Goal: Information Seeking & Learning: Find specific fact

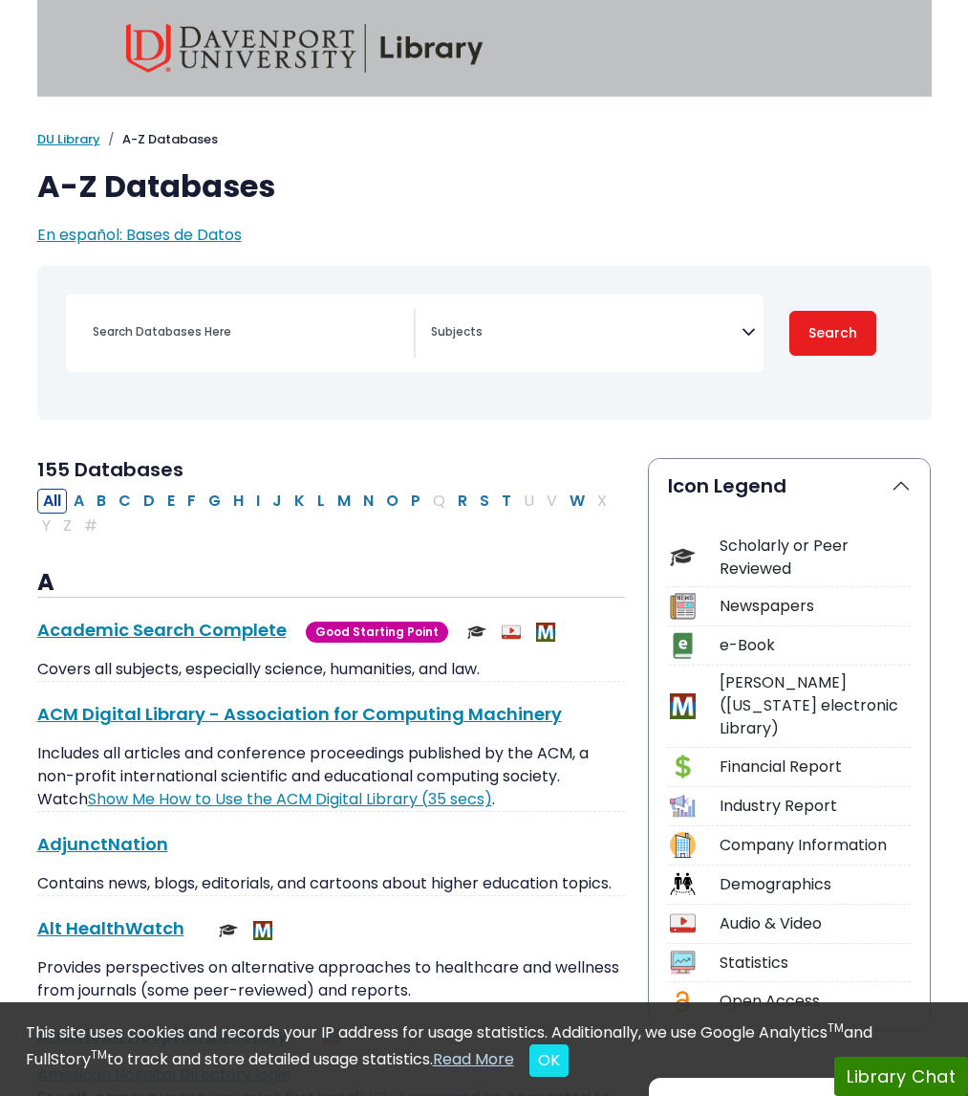
select select "Database Subject Filter"
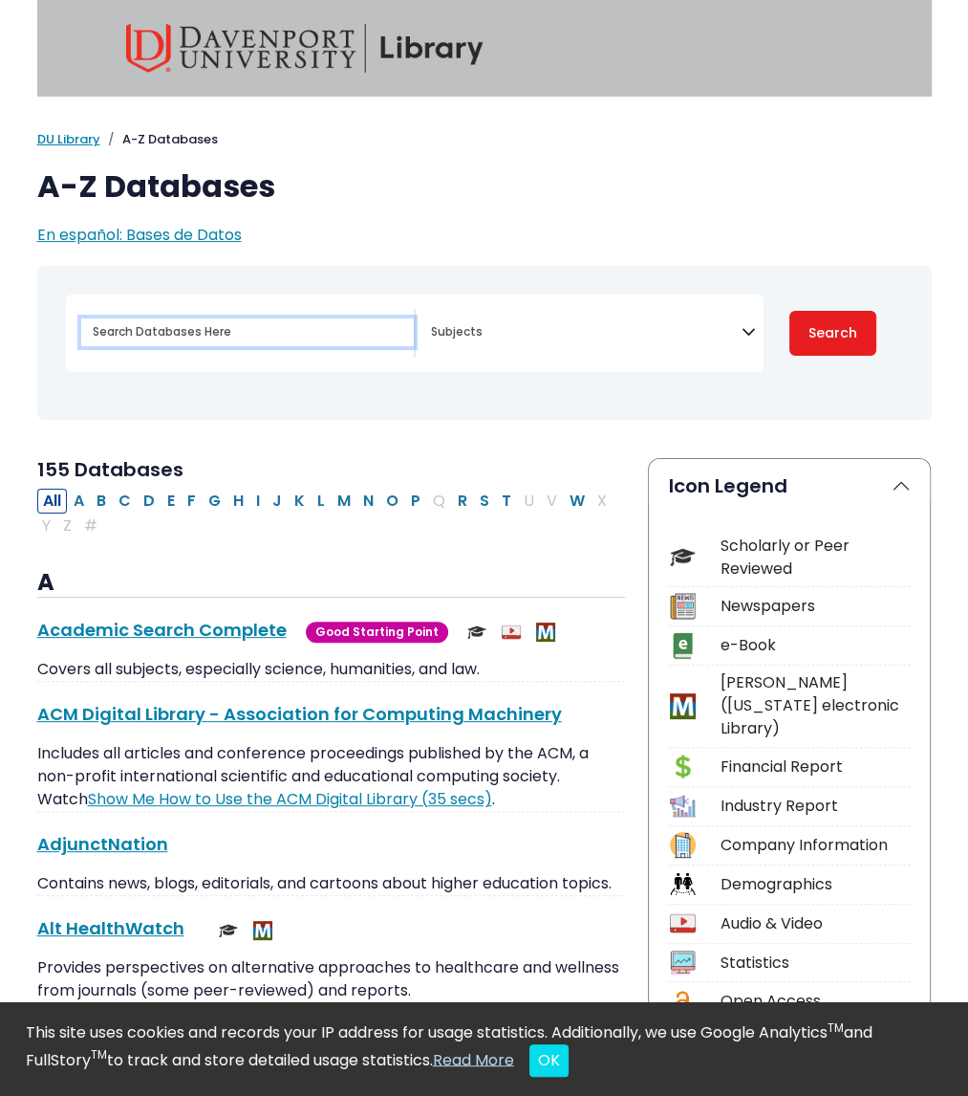
click at [200, 331] on input "Search database by title or keyword" at bounding box center [247, 332] width 333 height 28
click at [170, 337] on input "Search database by title or keyword" at bounding box center [247, 332] width 333 height 28
paste input "Judicial Interviews with Children in Custody and Access Cases: Comparing Experi…"
type input "Judicial Interviews with Children in Custody and Access Cases: Comparing Experi…"
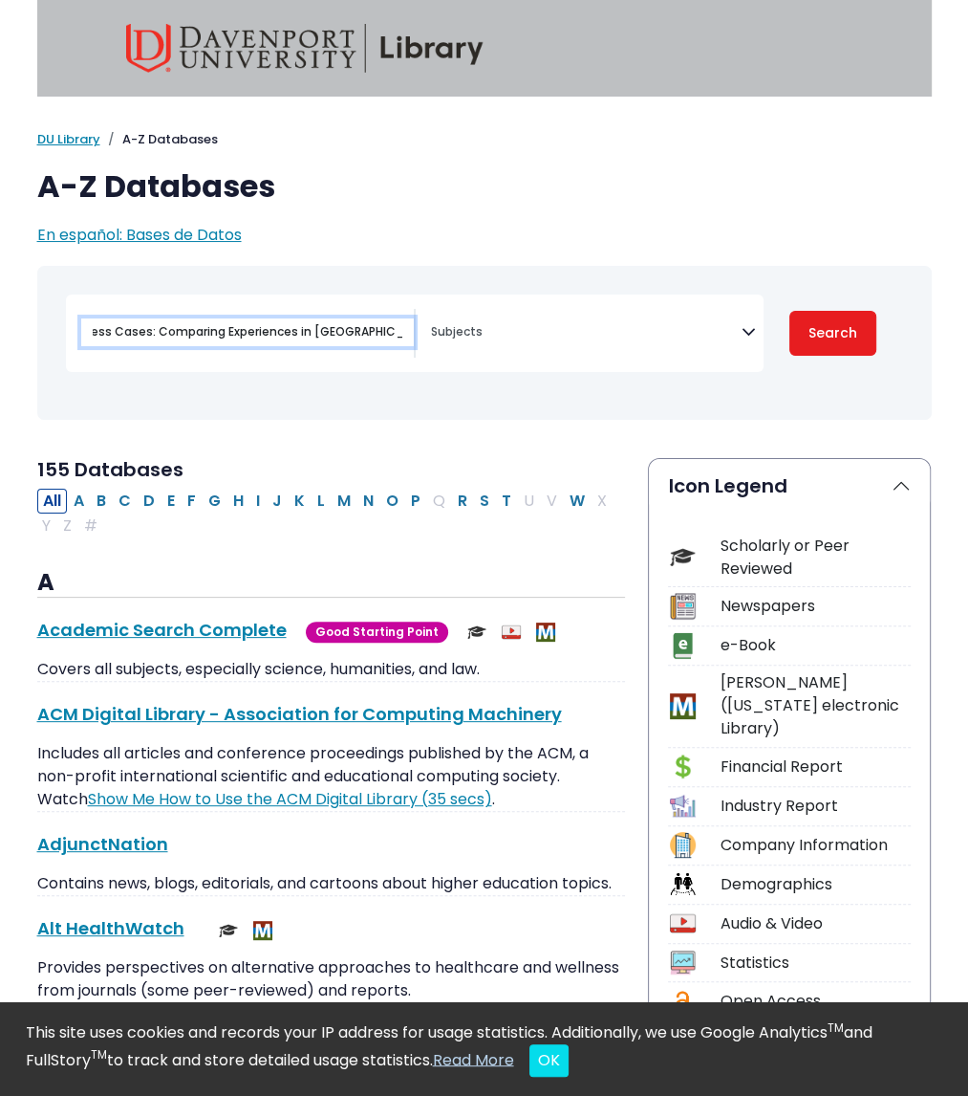
click at [790, 311] on button "Search" at bounding box center [834, 333] width 88 height 45
select select "Database Subject Filter"
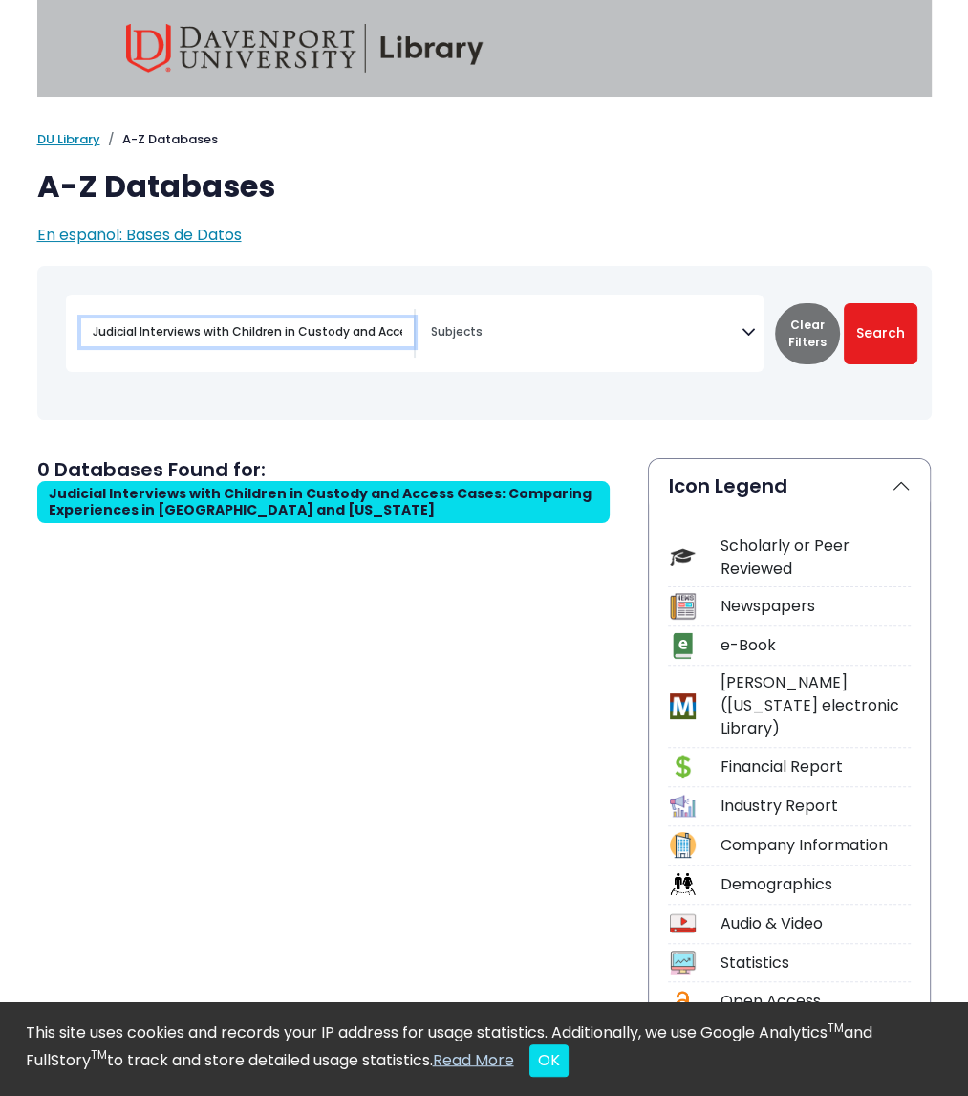
drag, startPoint x: 401, startPoint y: 329, endPoint x: 32, endPoint y: 288, distance: 371.3
click at [32, 288] on div "Toggle search filters navigation [MEDICAL_DATA] Guide" at bounding box center [485, 357] width 918 height 183
type input "Family court"
click at [844, 303] on button "Search" at bounding box center [881, 333] width 74 height 61
select select "Database Subject Filter"
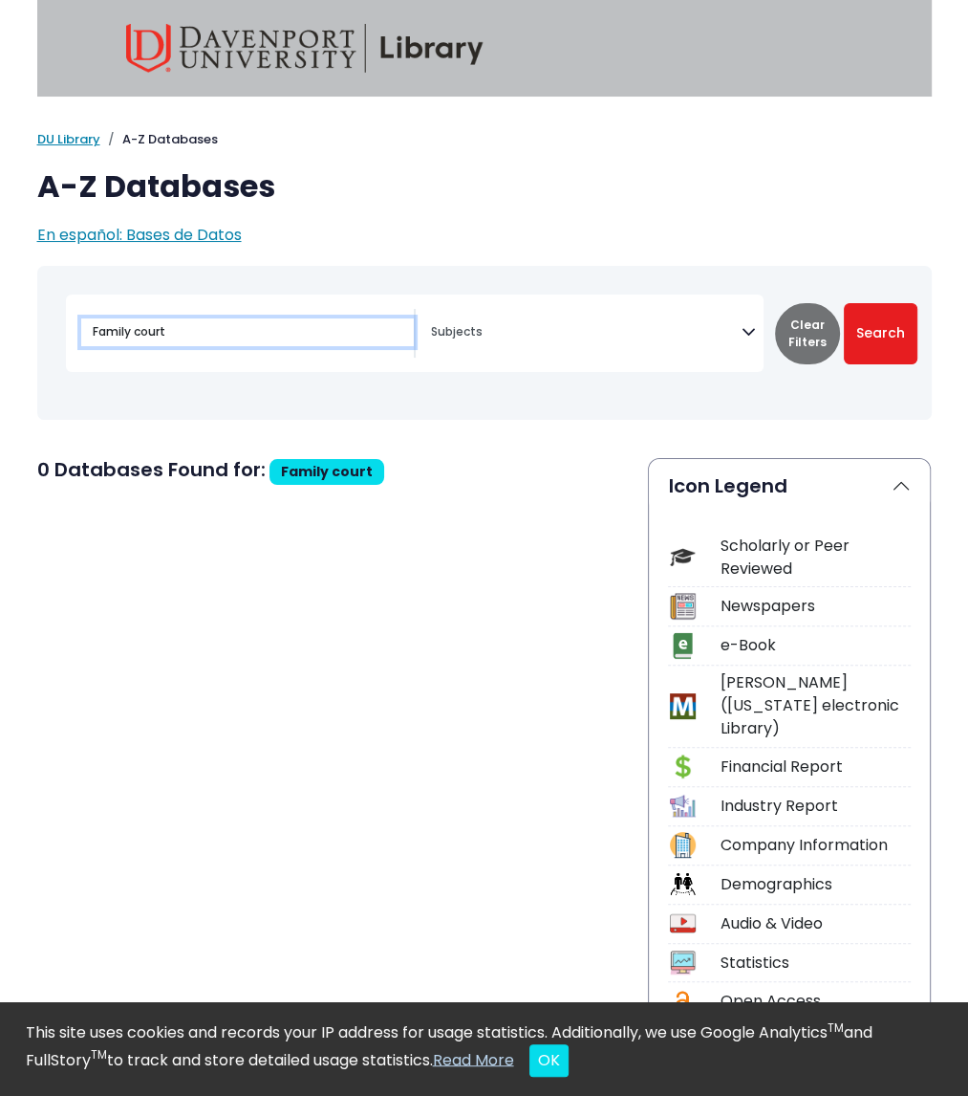
click at [277, 341] on input "Family court" at bounding box center [247, 332] width 333 height 28
type input "F"
type input "Court"
click at [844, 303] on button "Search" at bounding box center [881, 333] width 74 height 61
select select "Database Subject Filter"
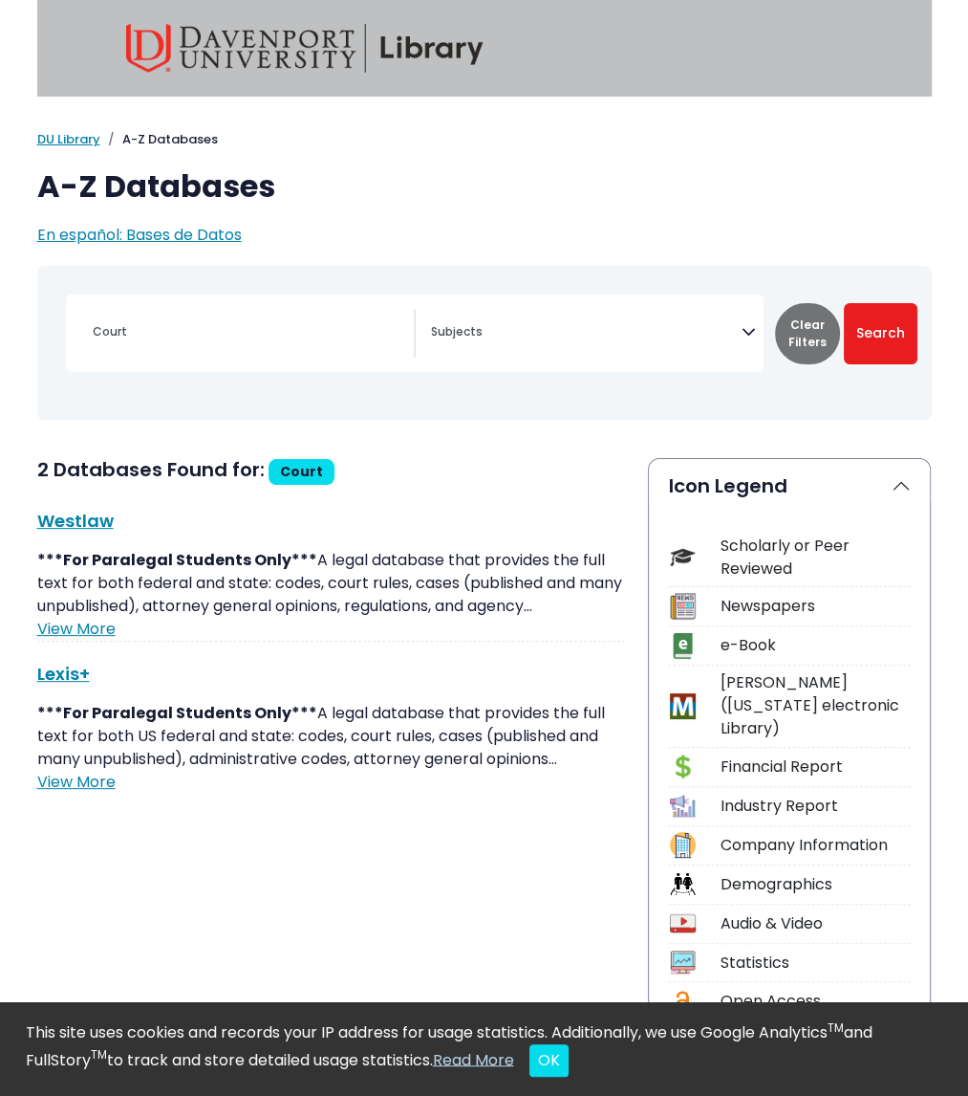
click at [758, 560] on div "Scholarly or Peer Reviewed" at bounding box center [815, 557] width 191 height 46
click at [677, 556] on img at bounding box center [683, 557] width 26 height 26
click at [622, 318] on span "Search filters" at bounding box center [586, 329] width 311 height 22
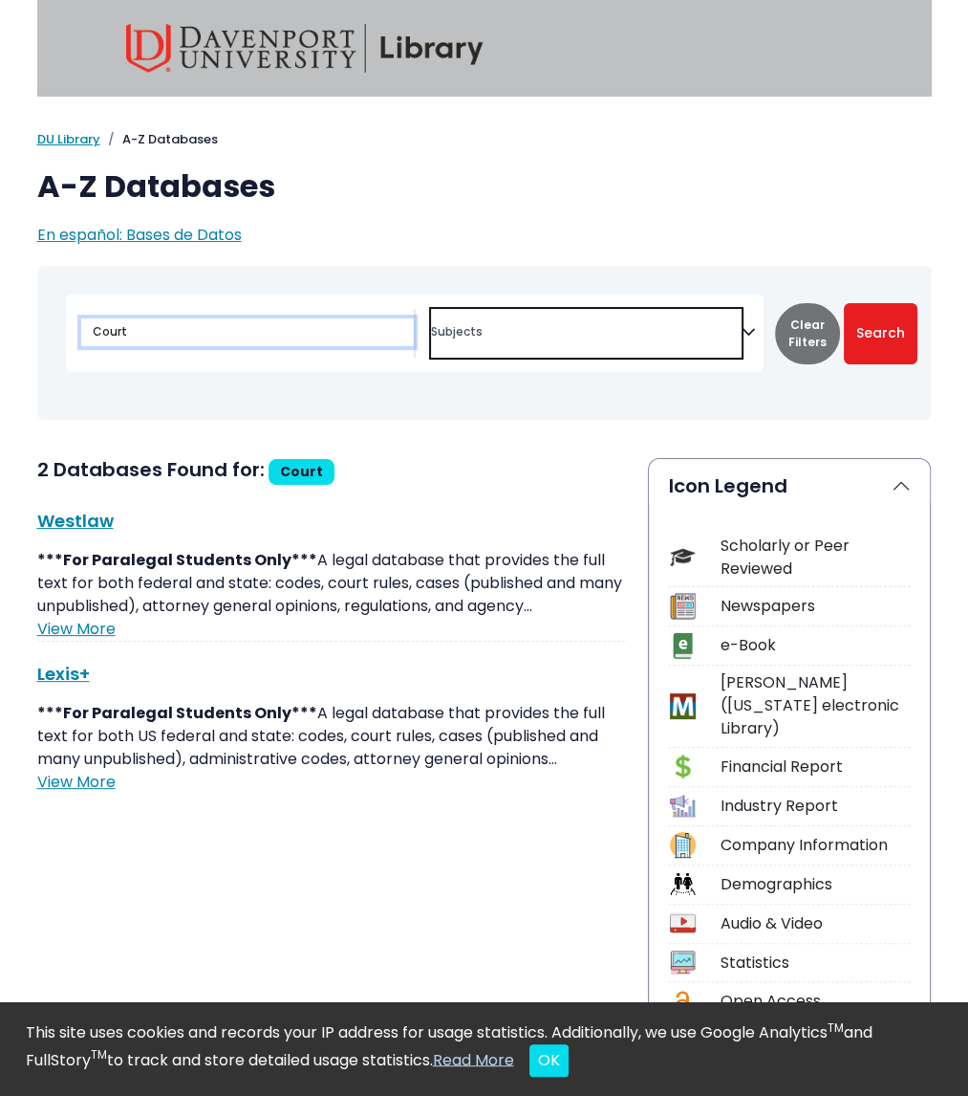
click at [222, 322] on input "Court" at bounding box center [247, 332] width 333 height 28
type input "C"
paste input "The Role of the Child's Preference in Custody Proceedings"
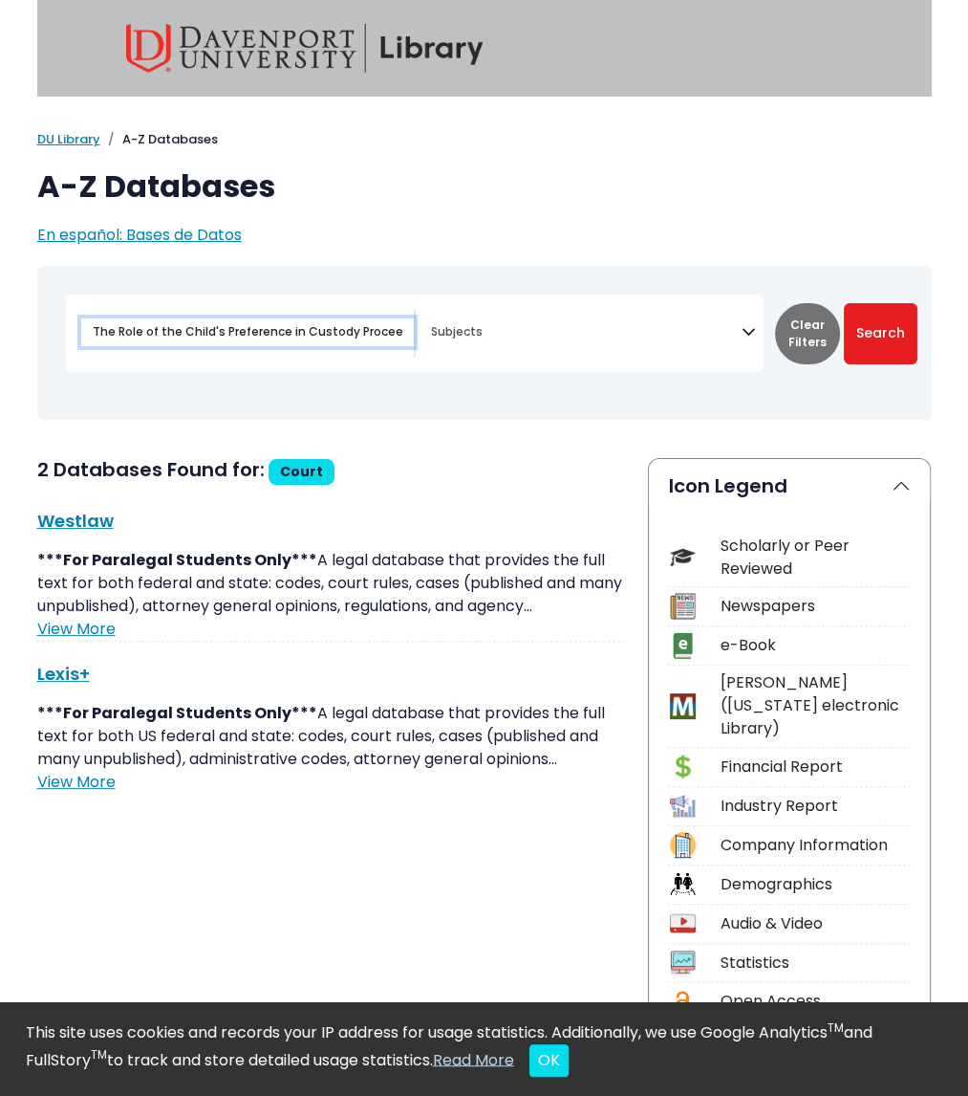
scroll to position [0, 19]
type input "The Role of the Child's Preference in Custody Proceedings"
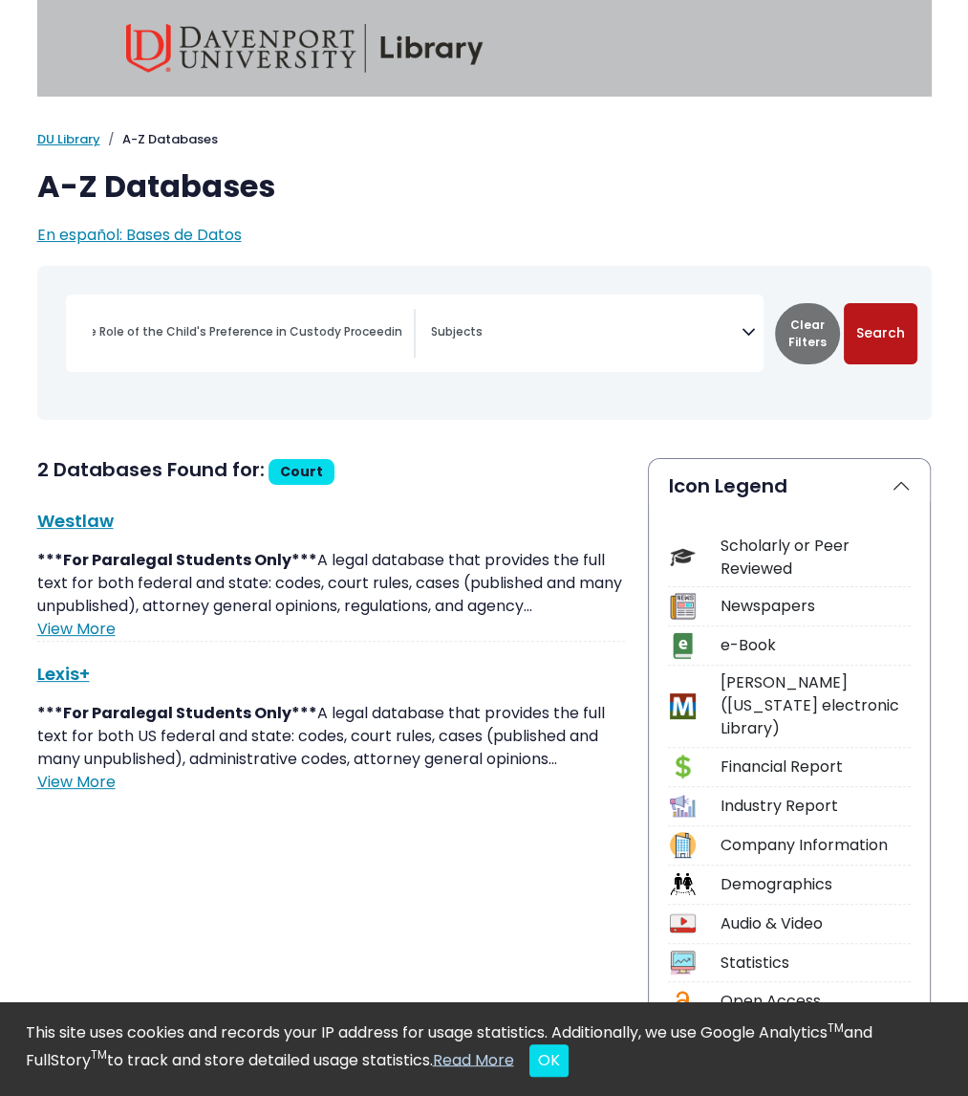
scroll to position [0, 0]
click at [875, 340] on button "Search" at bounding box center [881, 333] width 74 height 61
select select "Database Subject Filter"
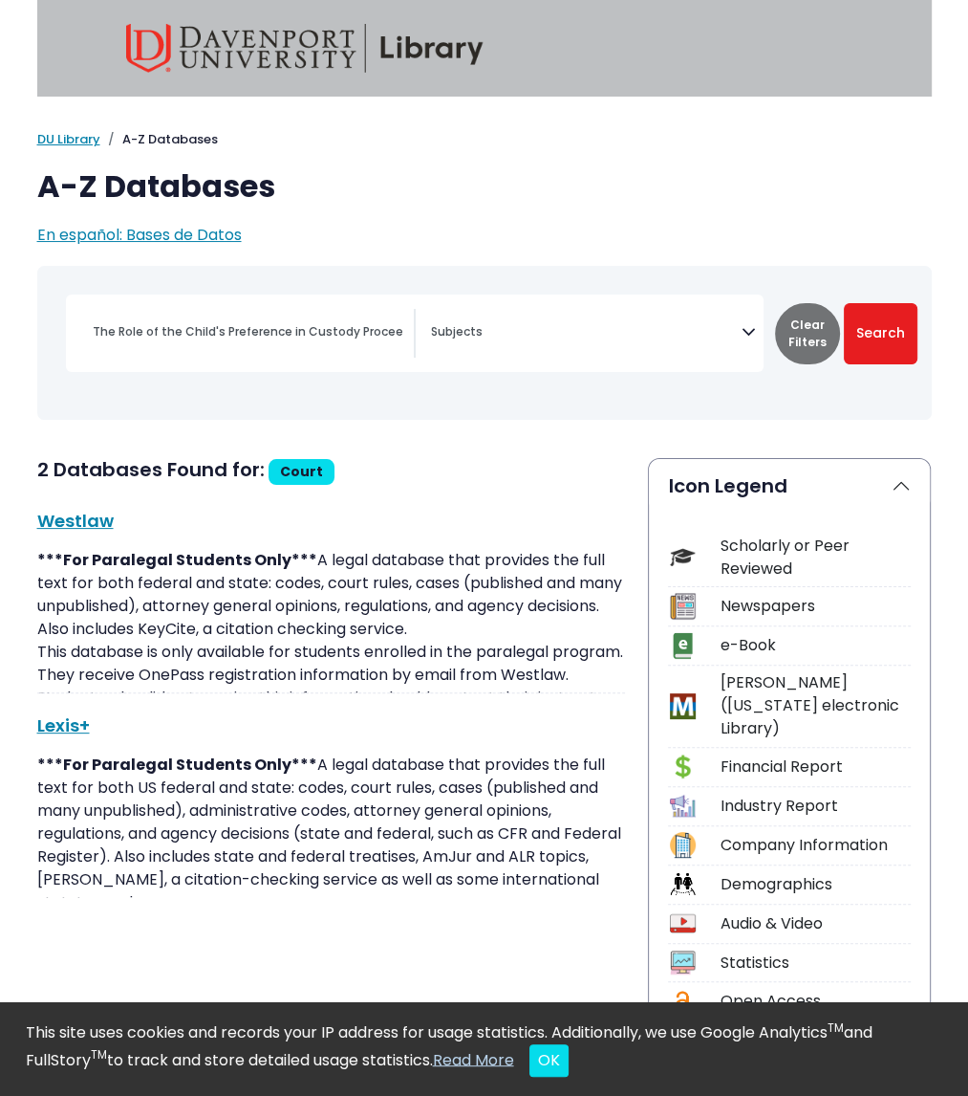
type input "Court"
select select "Database Subject Filter"
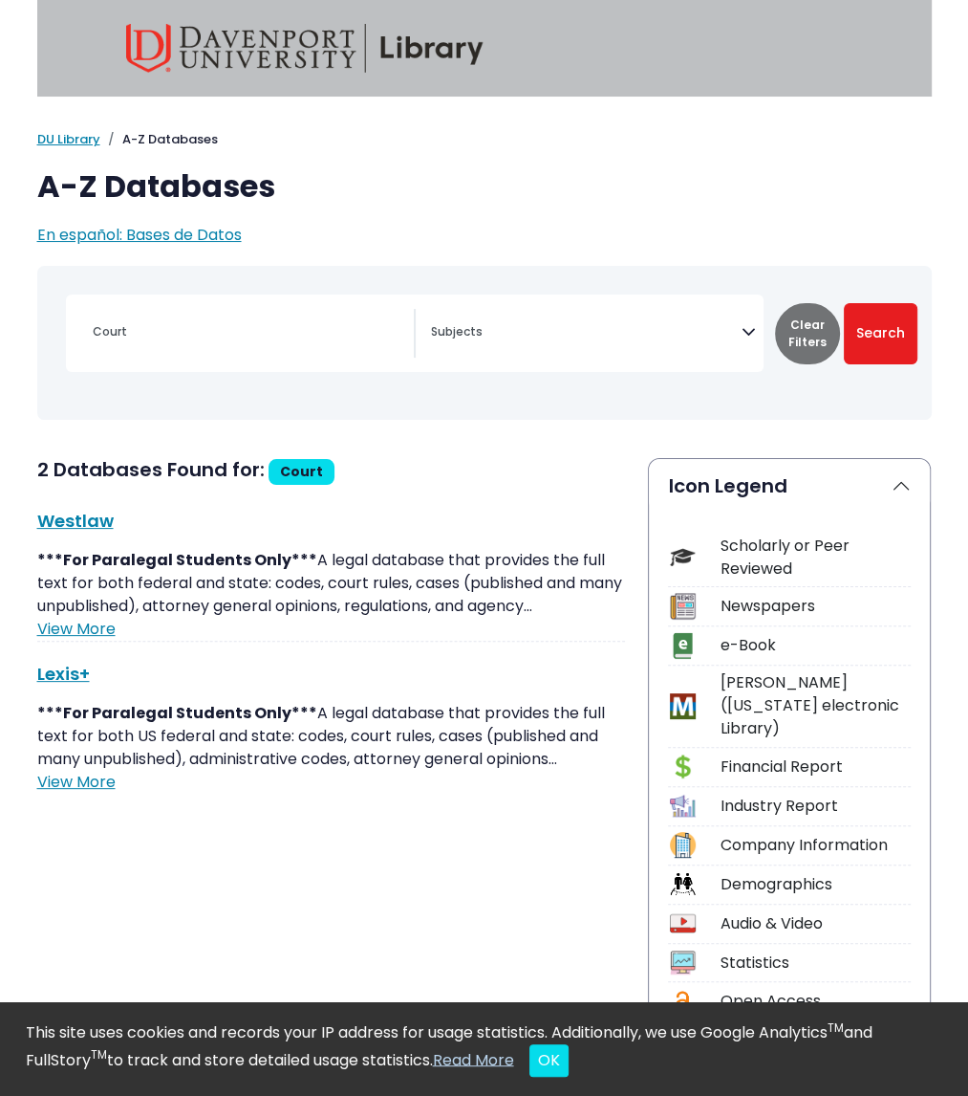
type input "Family court"
select select "Database Subject Filter"
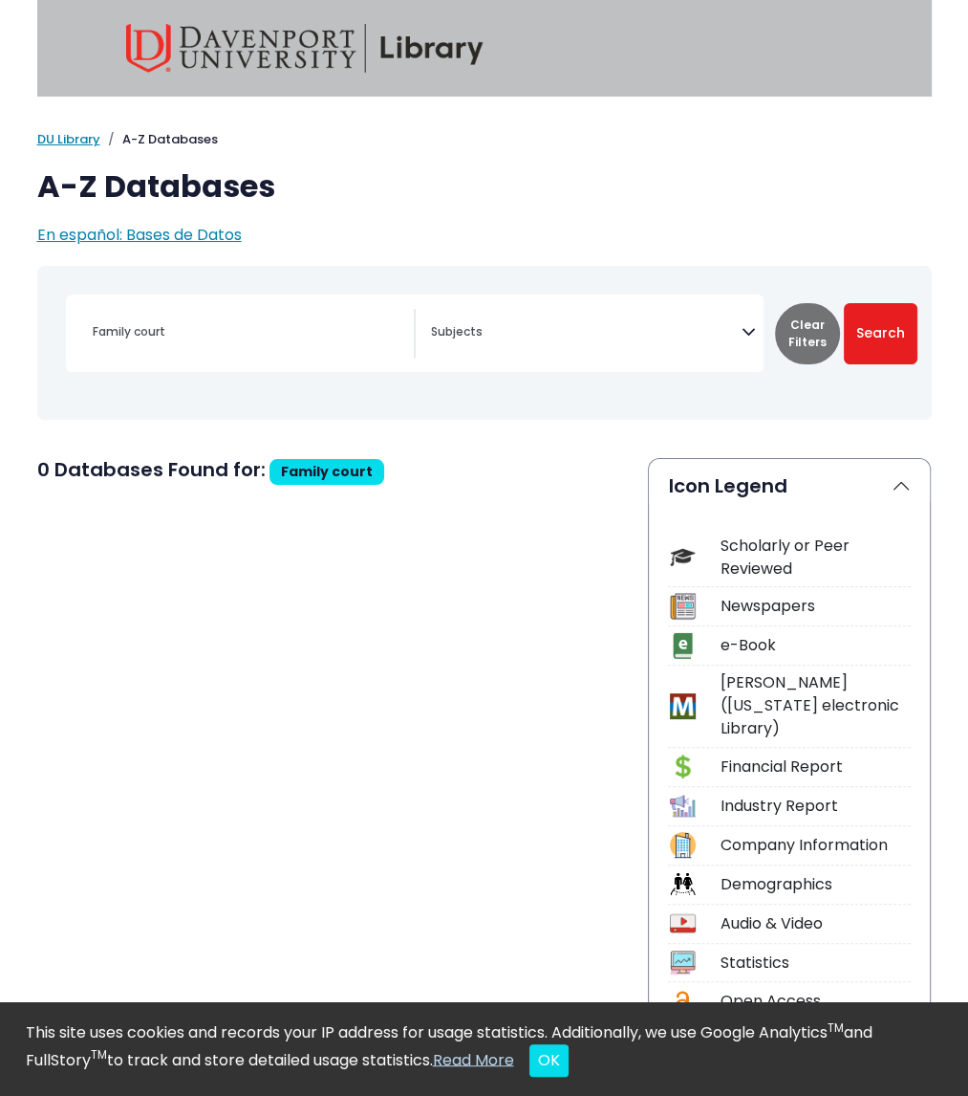
type input "Judicial Interviews with Children in Custody and Access Cases: Comparing Experi…"
select select "Database Subject Filter"
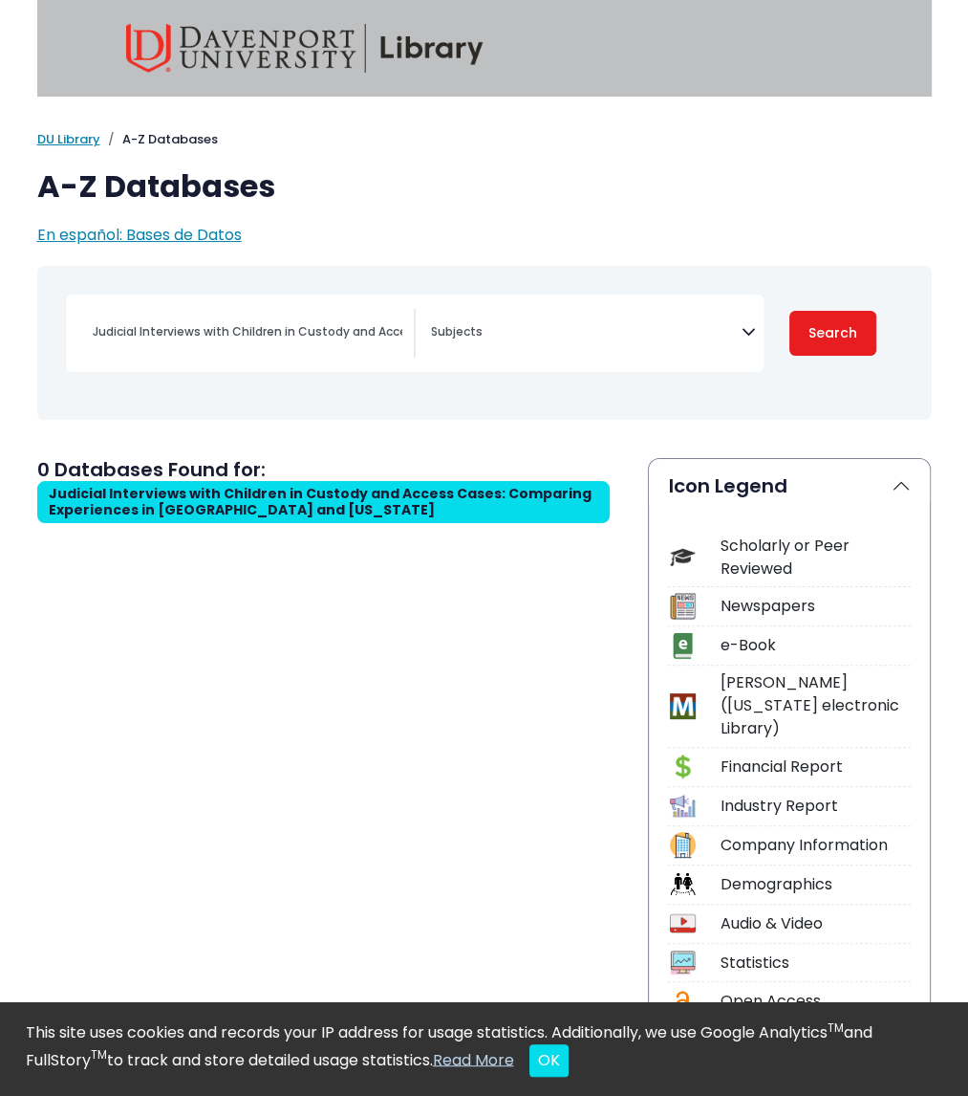
select select "Database Subject Filter"
